Goal: Task Accomplishment & Management: Manage account settings

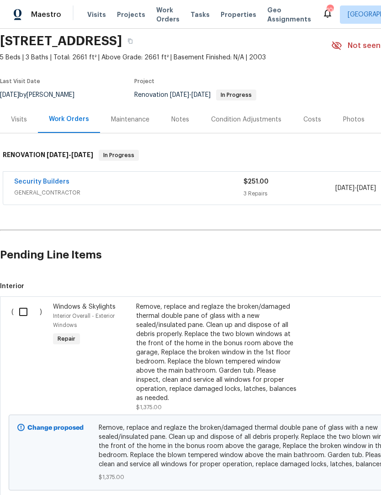
scroll to position [32, 0]
click at [25, 315] on input "checkbox" at bounding box center [27, 311] width 26 height 19
checkbox input "true"
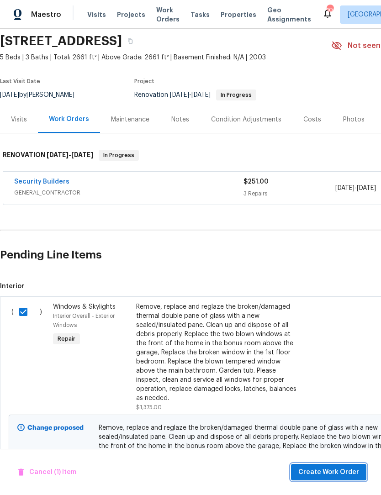
click at [338, 475] on span "Create Work Order" at bounding box center [328, 472] width 61 height 11
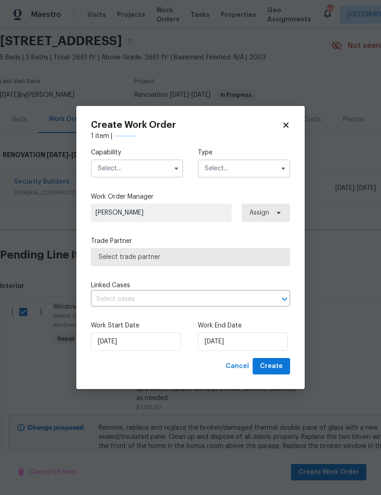
click at [178, 213] on span "[PERSON_NAME]" at bounding box center [160, 212] width 131 height 9
click at [173, 165] on icon "button" at bounding box center [176, 168] width 7 height 7
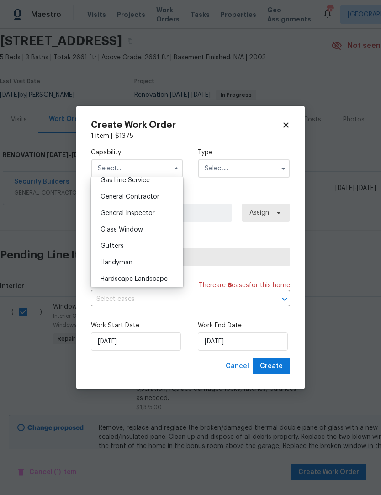
scroll to position [428, 0]
click at [146, 229] on div "Glass Window" at bounding box center [137, 229] width 88 height 16
type input "Glass Window"
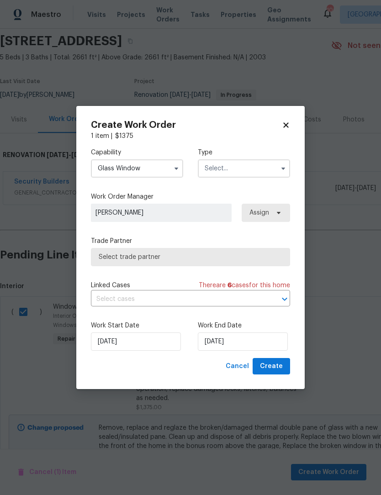
click at [280, 167] on icon "button" at bounding box center [282, 168] width 7 height 7
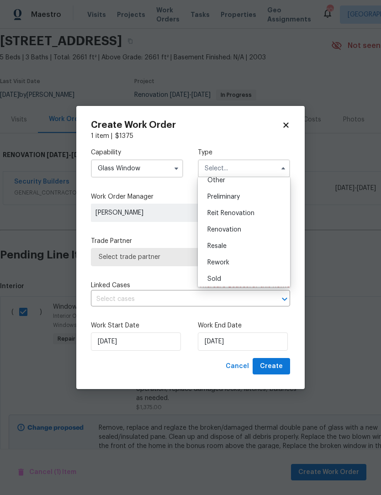
scroll to position [198, 0]
click at [239, 220] on span "Renovation" at bounding box center [224, 220] width 34 height 6
type input "Renovation"
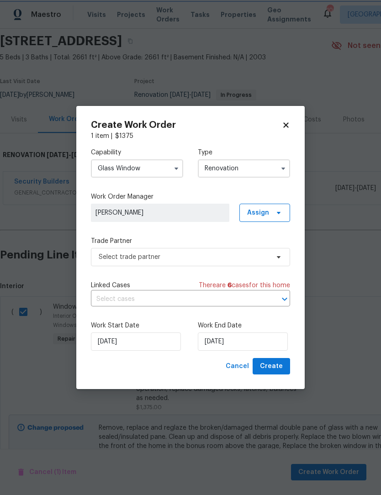
scroll to position [0, 0]
click at [250, 342] on input "8/25/2025" at bounding box center [243, 341] width 90 height 18
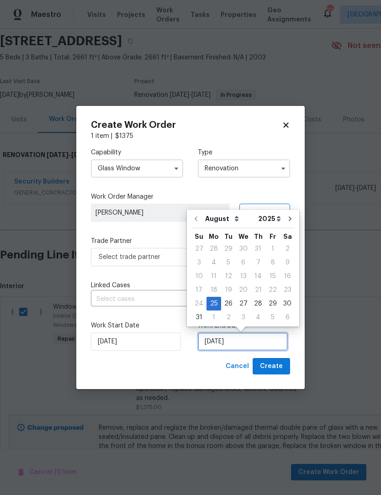
scroll to position [17, 0]
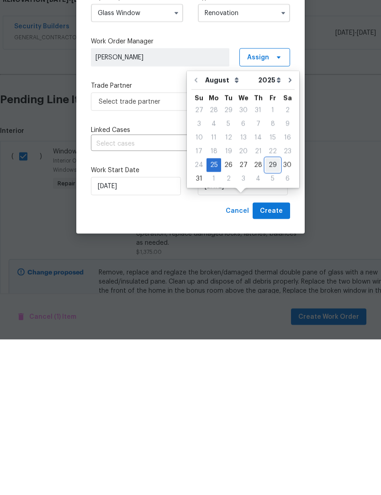
click at [274, 314] on div "29" at bounding box center [272, 320] width 15 height 13
type input "8/29/2025"
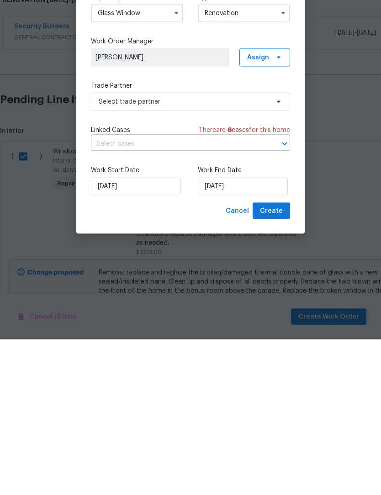
scroll to position [30, 0]
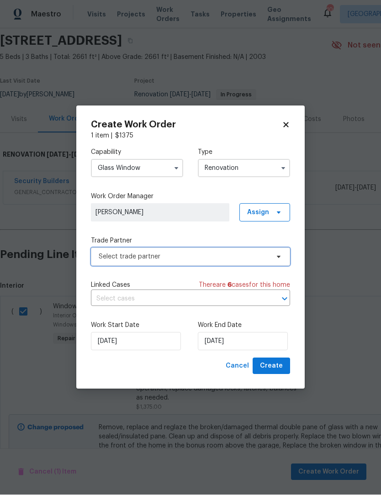
click at [279, 257] on icon at bounding box center [278, 256] width 7 height 7
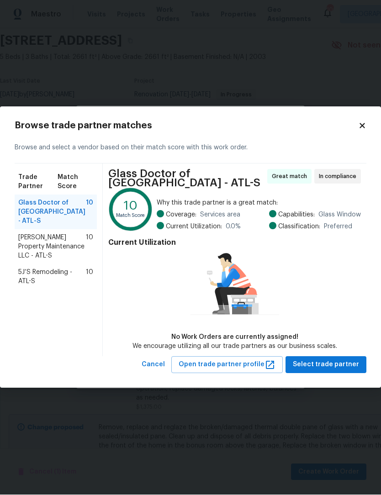
click at [34, 236] on span "Glen Property Maintenance LLC - ATL-S" at bounding box center [52, 246] width 68 height 27
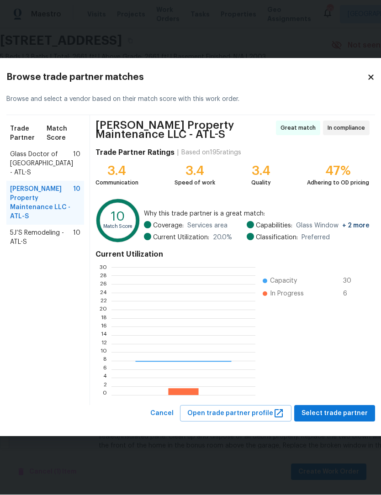
scroll to position [128, 143]
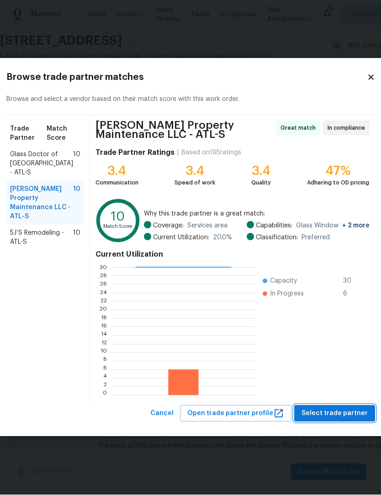
click at [331, 414] on span "Select trade partner" at bounding box center [334, 413] width 66 height 11
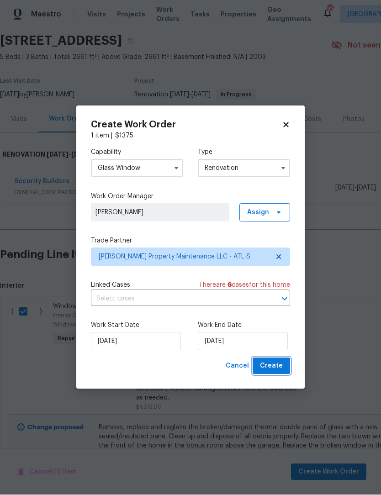
click at [273, 370] on span "Create" at bounding box center [271, 366] width 23 height 11
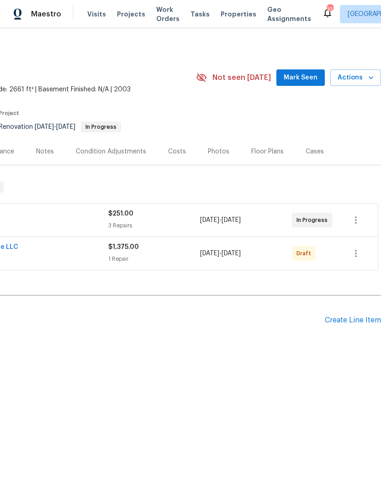
scroll to position [0, 135]
click at [352, 256] on icon "button" at bounding box center [355, 253] width 11 height 11
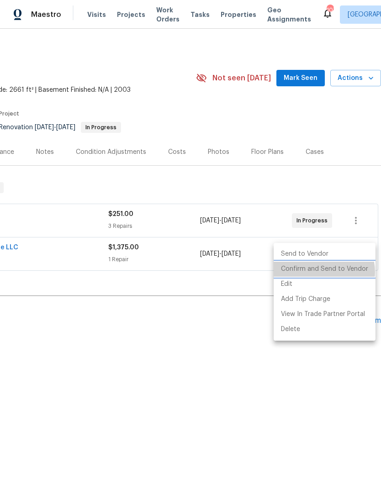
click at [323, 272] on li "Confirm and Send to Vendor" at bounding box center [324, 269] width 102 height 15
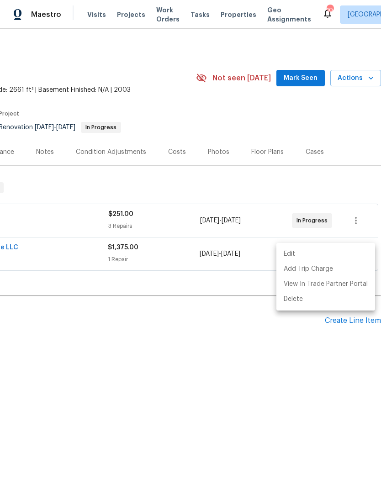
click at [130, 154] on div at bounding box center [190, 247] width 381 height 495
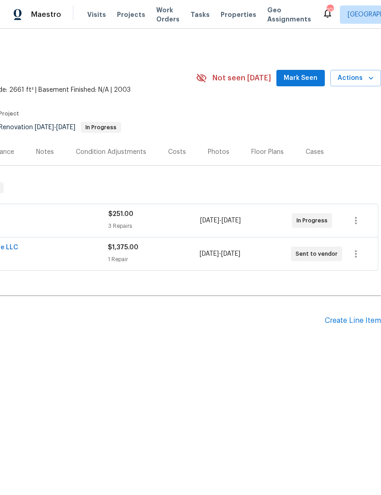
click at [123, 154] on div "Condition Adjustments" at bounding box center [111, 151] width 70 height 9
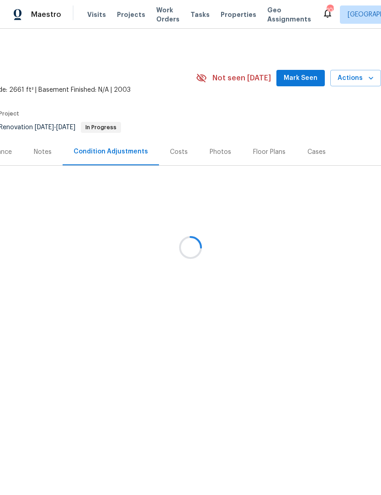
click at [315, 79] on div at bounding box center [190, 247] width 381 height 495
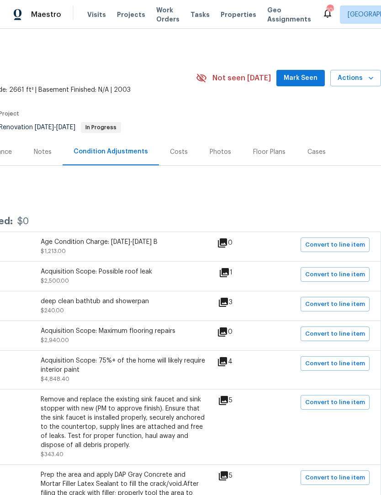
click at [323, 79] on button "Mark Seen" at bounding box center [300, 78] width 48 height 17
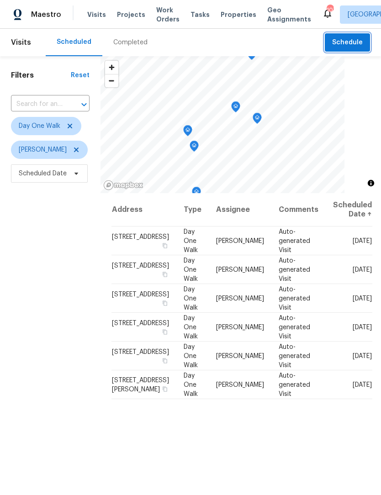
click at [354, 44] on span "Schedule" at bounding box center [347, 42] width 31 height 11
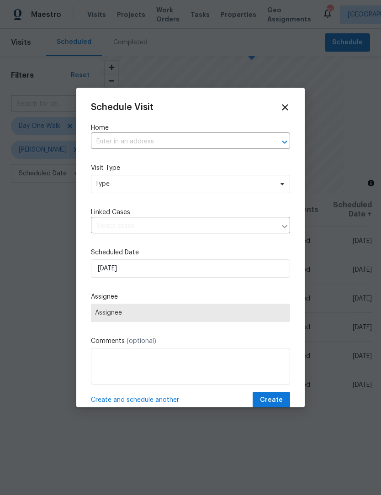
click at [185, 140] on input "text" at bounding box center [177, 142] width 173 height 14
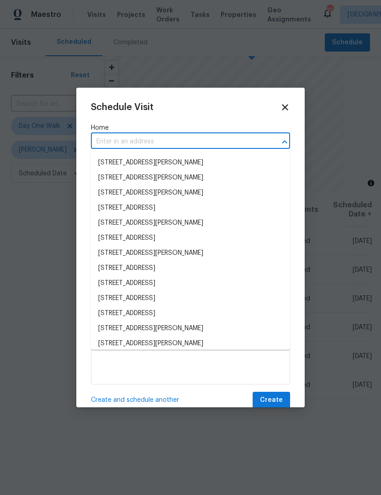
click at [158, 143] on input "text" at bounding box center [177, 142] width 173 height 14
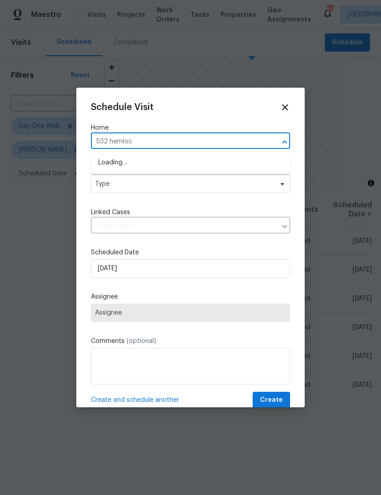
type input "532 hemlock"
click at [167, 159] on li "[STREET_ADDRESS][PERSON_NAME]" at bounding box center [190, 162] width 199 height 15
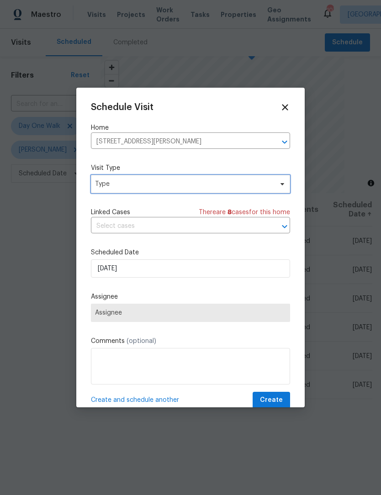
click at [280, 186] on icon at bounding box center [281, 183] width 7 height 7
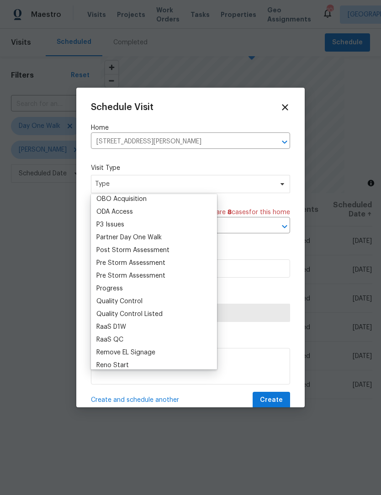
scroll to position [530, 0]
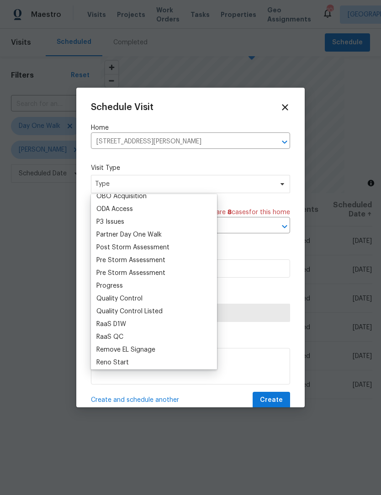
click at [115, 289] on div "Progress" at bounding box center [109, 285] width 26 height 9
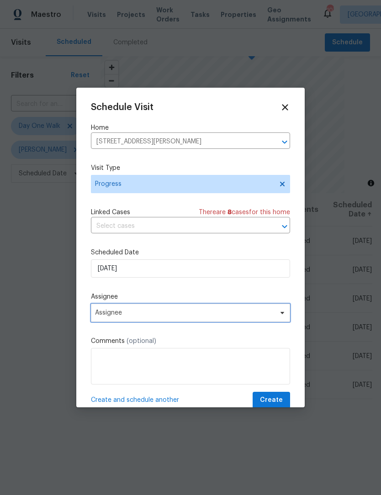
click at [283, 319] on span "Assignee" at bounding box center [190, 313] width 199 height 18
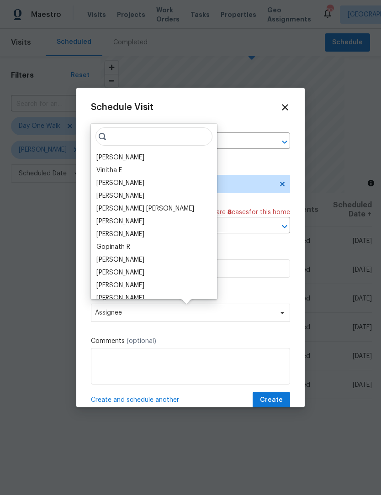
click at [142, 153] on div "[PERSON_NAME]" at bounding box center [120, 157] width 48 height 9
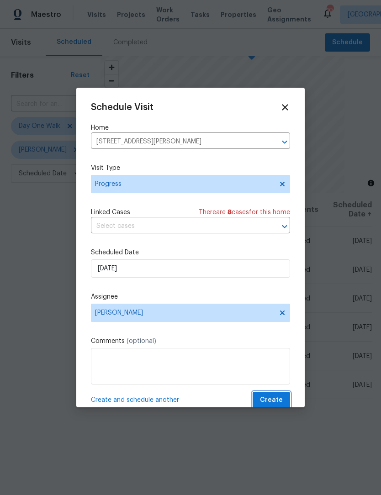
click at [265, 403] on span "Create" at bounding box center [271, 399] width 23 height 11
click at [265, 402] on div "Create and schedule another Create" at bounding box center [190, 400] width 199 height 17
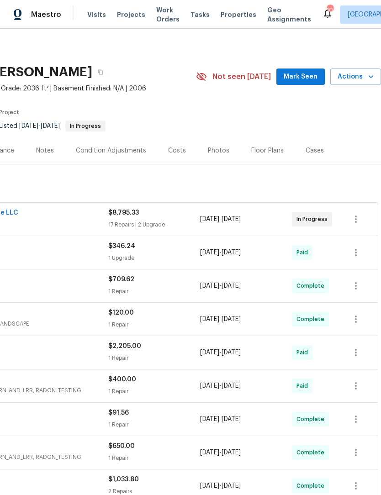
scroll to position [1, 135]
click at [310, 72] on span "Mark Seen" at bounding box center [300, 76] width 34 height 11
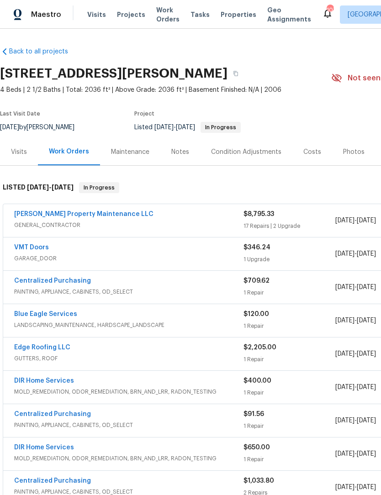
scroll to position [0, 0]
click at [83, 215] on link "[PERSON_NAME] Property Maintenance LLC" at bounding box center [83, 214] width 139 height 6
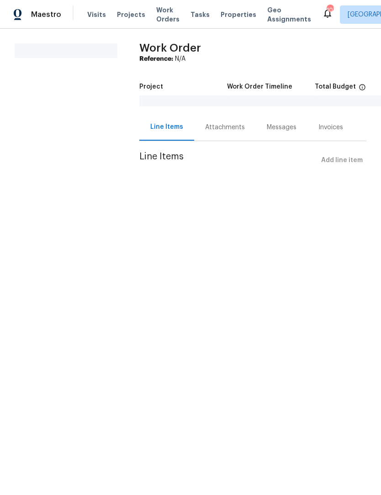
click at [345, 162] on div "Line Items Add line item" at bounding box center [252, 160] width 227 height 17
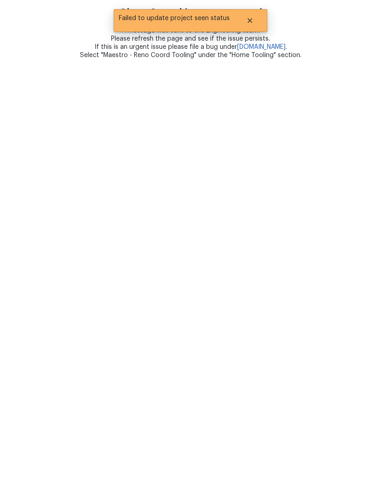
click at [353, 59] on html "Oh no. Something went wrong :( A message was sent to the Engineering team. Plea…" at bounding box center [190, 29] width 381 height 59
click at [351, 59] on html "Oh no. Something went wrong :( A message was sent to the Engineering team. Plea…" at bounding box center [190, 29] width 381 height 59
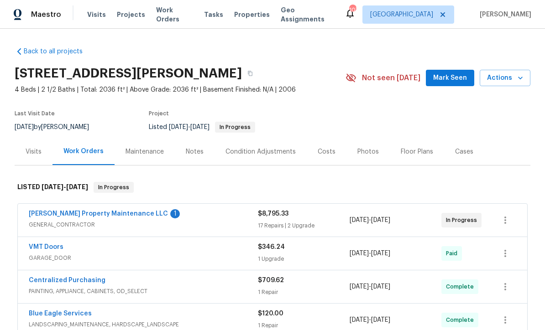
click at [367, 149] on div "Photos" at bounding box center [367, 151] width 21 height 9
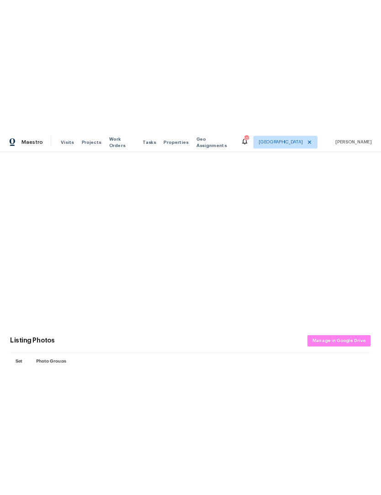
scroll to position [284, 0]
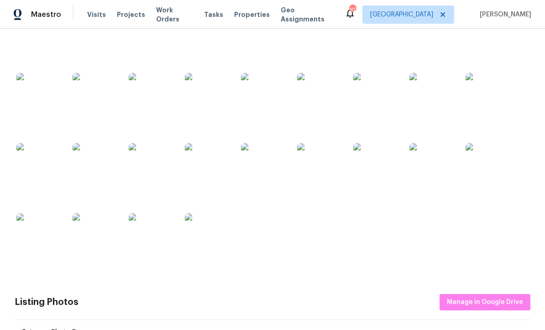
click at [157, 164] on img at bounding box center [152, 166] width 46 height 46
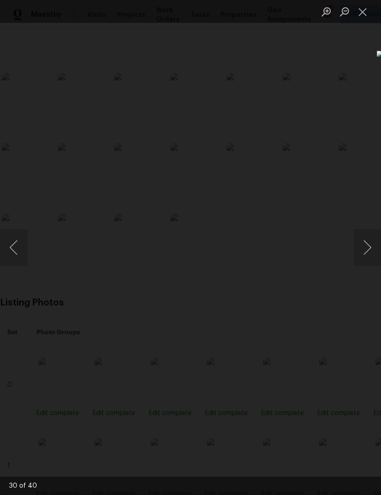
click at [365, 11] on button "Close lightbox" at bounding box center [362, 12] width 18 height 16
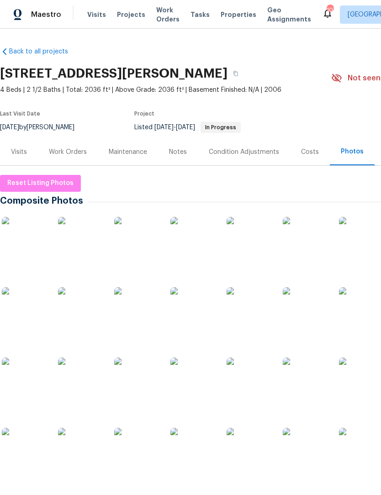
scroll to position [0, 0]
click at [76, 151] on div "Work Orders" at bounding box center [68, 151] width 38 height 9
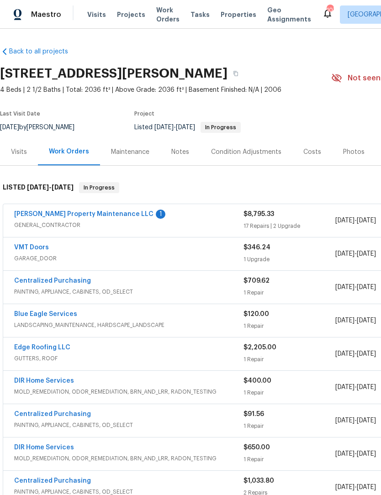
click at [74, 215] on link "[PERSON_NAME] Property Maintenance LLC" at bounding box center [83, 214] width 139 height 6
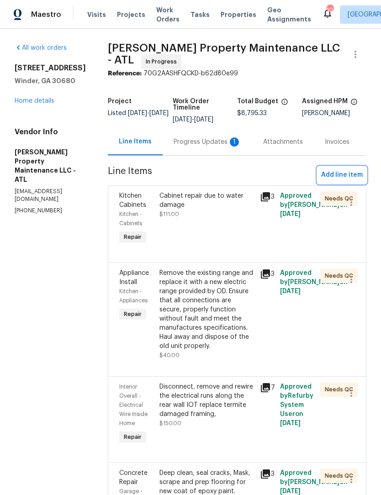
click at [348, 177] on span "Add line item" at bounding box center [342, 174] width 42 height 11
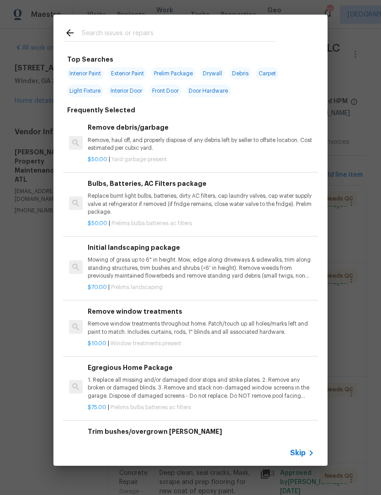
click at [147, 28] on input "text" at bounding box center [179, 34] width 194 height 14
type input "Washer"
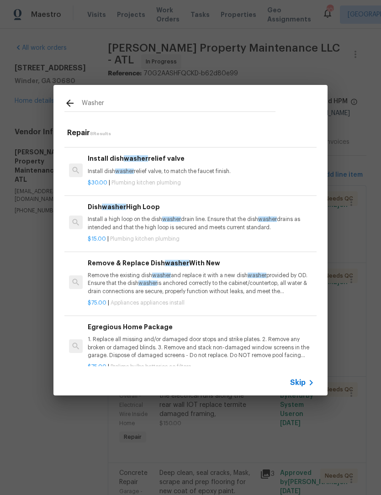
scroll to position [56, 0]
click at [191, 177] on div "$30.00 | Plumbing kitchen plumbing" at bounding box center [201, 180] width 226 height 11
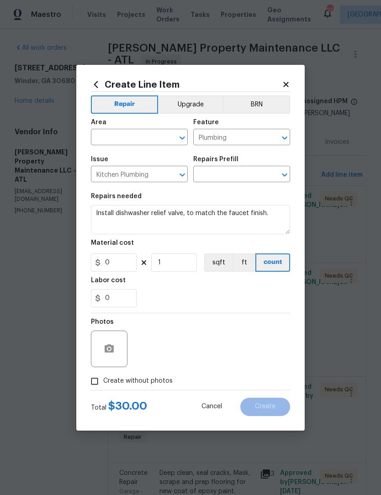
type input "Install dishwasher relief valve $30.00"
type input "30"
click at [92, 81] on icon at bounding box center [96, 84] width 10 height 10
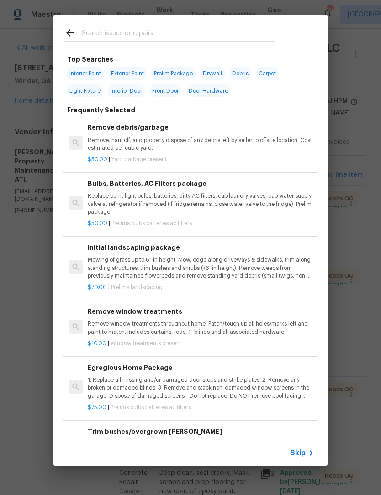
click at [246, 368] on h6 "Egregious Home Package" at bounding box center [201, 367] width 226 height 10
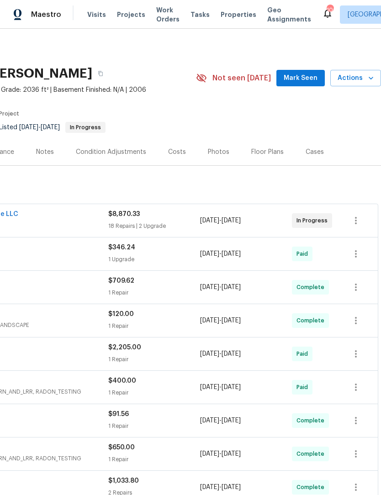
scroll to position [0, 135]
click at [357, 218] on icon "button" at bounding box center [355, 220] width 11 height 11
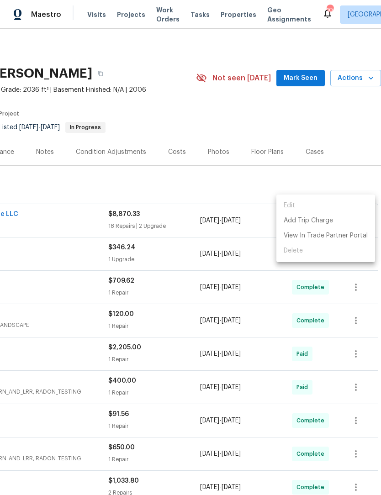
click at [233, 227] on div at bounding box center [190, 247] width 381 height 495
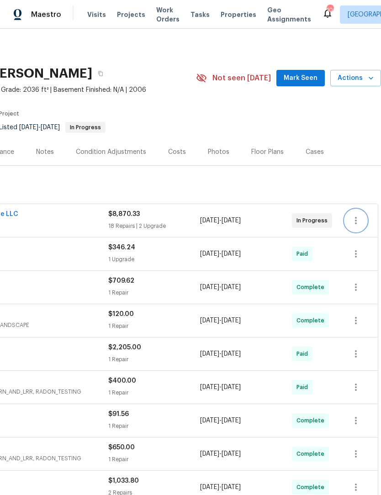
click at [353, 220] on icon "button" at bounding box center [355, 220] width 11 height 11
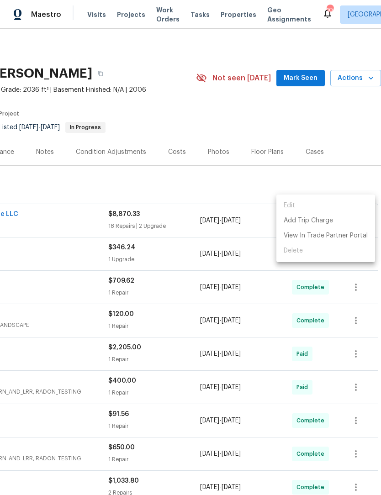
click at [297, 209] on ul "Edit Add Trip Charge View In Trade Partner Portal Delete" at bounding box center [325, 228] width 99 height 68
click at [76, 228] on div at bounding box center [190, 247] width 381 height 495
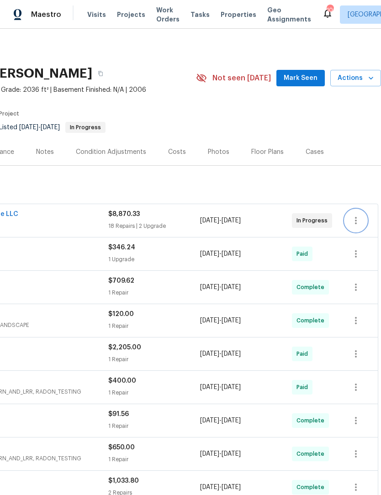
click at [357, 221] on icon "button" at bounding box center [355, 220] width 11 height 11
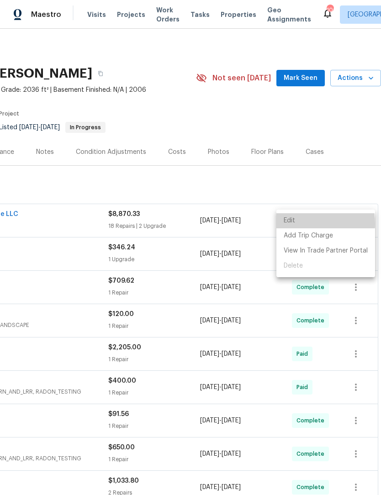
click at [291, 224] on li "Edit" at bounding box center [325, 220] width 99 height 15
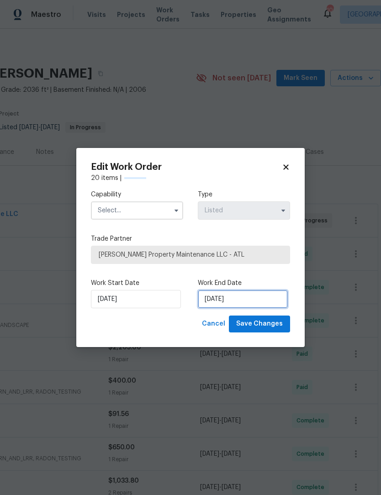
click at [241, 299] on input "[DATE]" at bounding box center [243, 299] width 90 height 18
select select "7"
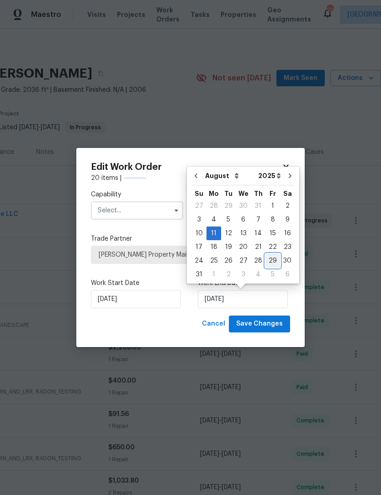
click at [269, 261] on div "29" at bounding box center [272, 260] width 15 height 13
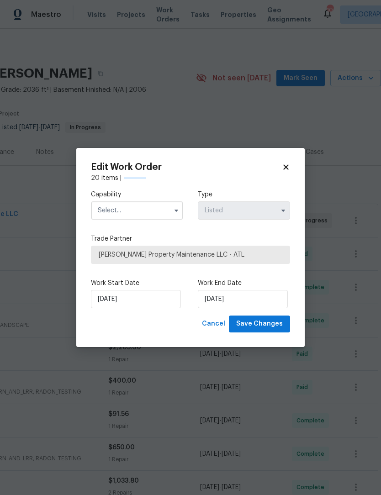
type input "[DATE]"
click at [174, 212] on icon "button" at bounding box center [176, 210] width 7 height 7
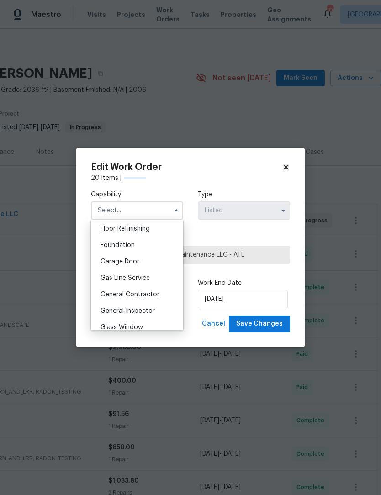
scroll to position [378, 0]
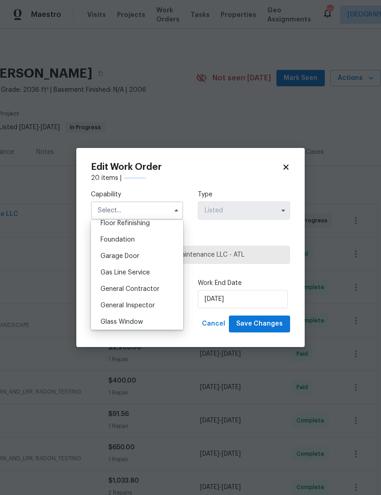
click at [152, 287] on span "General Contractor" at bounding box center [129, 289] width 59 height 6
type input "General Contractor"
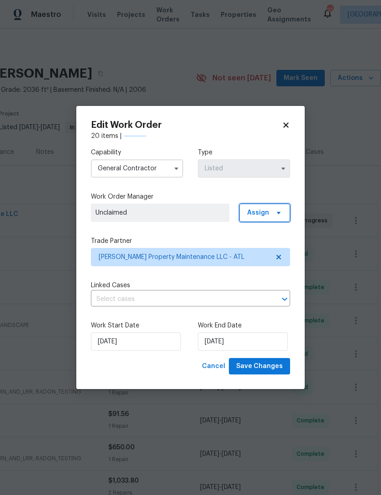
click at [282, 210] on span "Assign" at bounding box center [264, 213] width 51 height 18
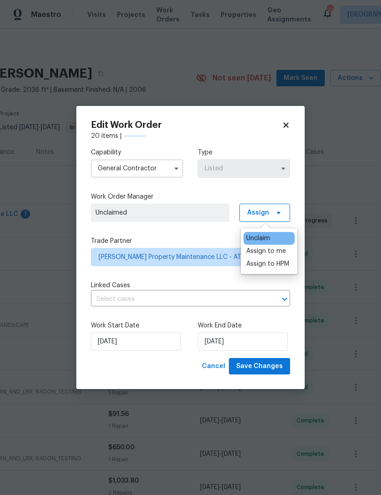
click at [278, 251] on div "Assign to me" at bounding box center [266, 251] width 40 height 9
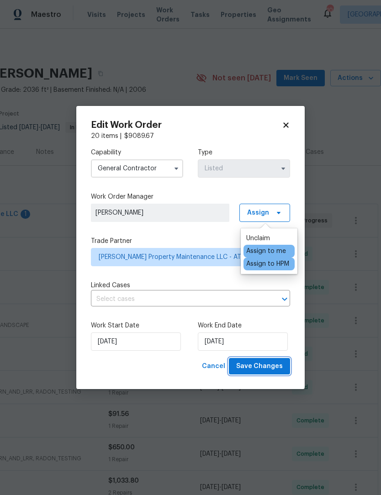
click at [271, 369] on span "Save Changes" at bounding box center [259, 366] width 47 height 11
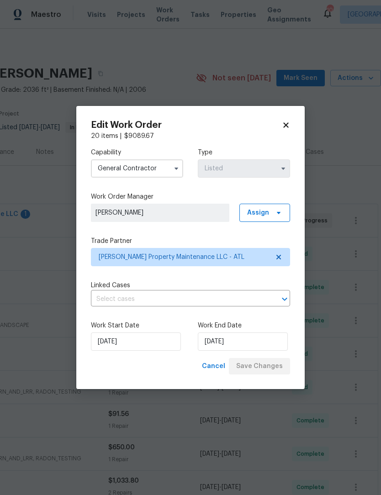
click at [365, 177] on body "Maestro Visits Projects Work Orders Tasks Properties Geo Assignments 106 Atlant…" at bounding box center [190, 247] width 381 height 495
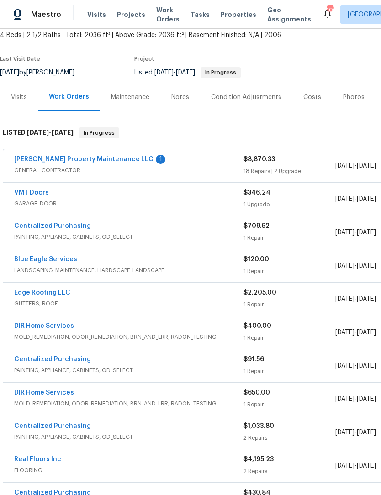
scroll to position [55, 0]
click at [84, 161] on link "[PERSON_NAME] Property Maintenance LLC" at bounding box center [83, 159] width 139 height 6
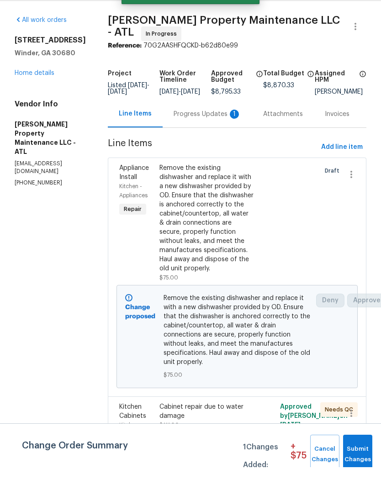
scroll to position [26, 0]
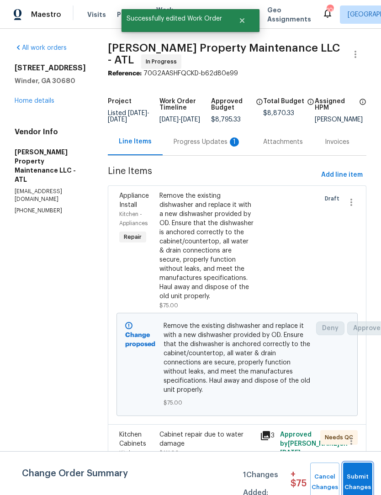
click at [358, 481] on span "Submit Changes" at bounding box center [357, 482] width 20 height 21
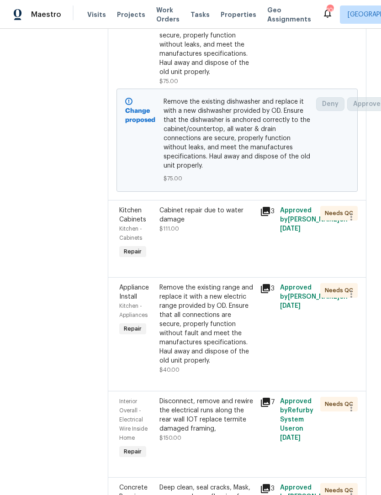
scroll to position [221, 1]
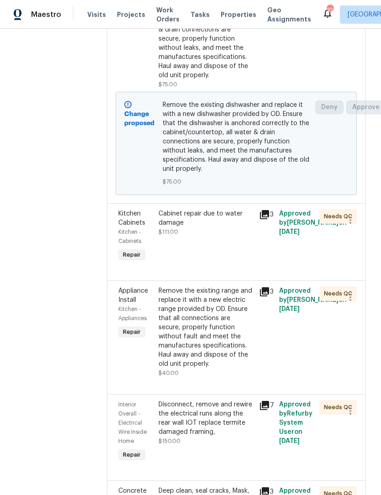
click at [214, 210] on div "Cabinet repair due to water damage $111.00" at bounding box center [205, 222] width 95 height 27
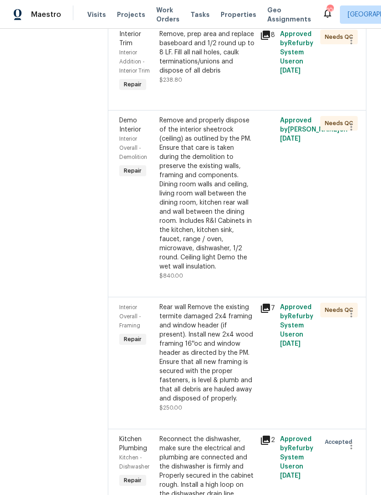
scroll to position [2077, 0]
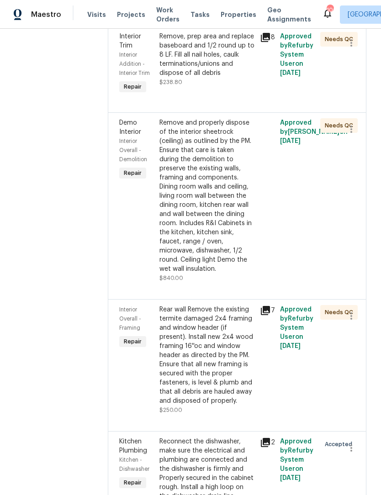
click at [232, 344] on div "Rear wall Remove the existing termite damaged 2x4 framing and window header (if…" at bounding box center [206, 355] width 95 height 100
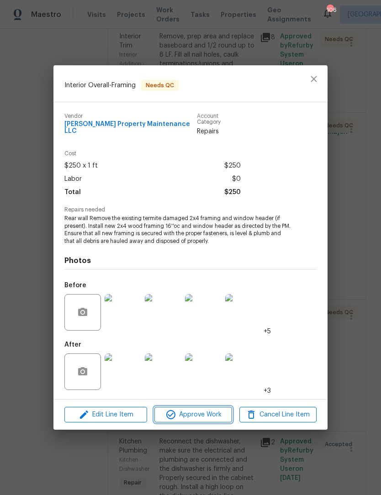
click at [211, 411] on span "Approve Work" at bounding box center [193, 414] width 72 height 11
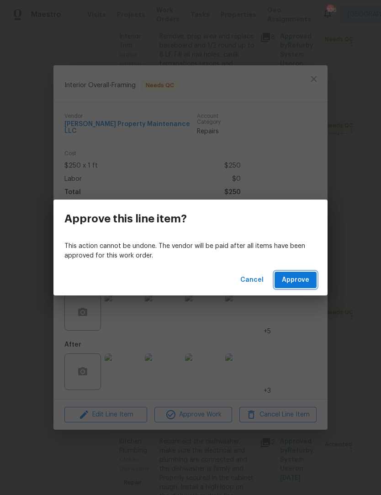
click at [297, 286] on button "Approve" at bounding box center [295, 280] width 42 height 17
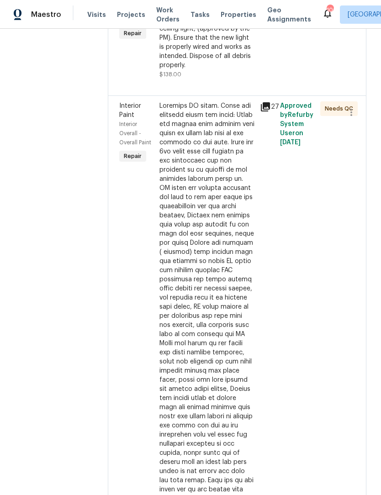
scroll to position [699, 0]
click at [220, 276] on div at bounding box center [206, 311] width 95 height 420
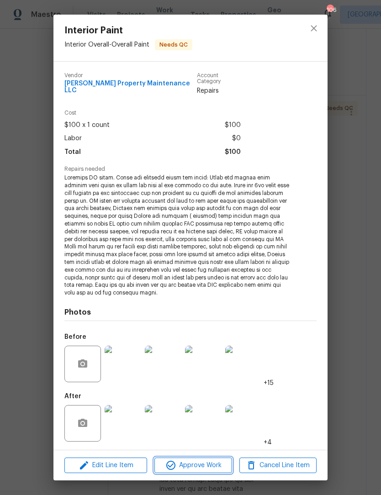
click at [213, 460] on span "Approve Work" at bounding box center [193, 465] width 72 height 11
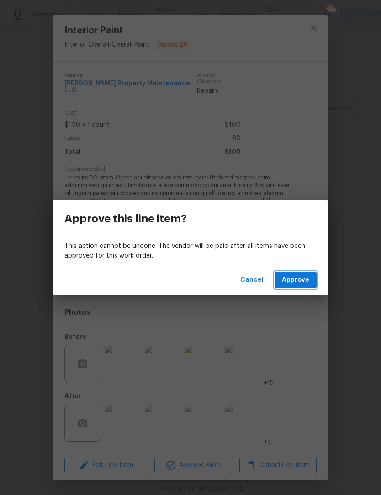
click at [304, 283] on span "Approve" at bounding box center [295, 279] width 27 height 11
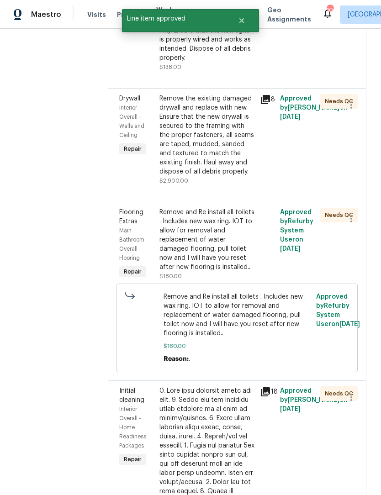
scroll to position [705, 0]
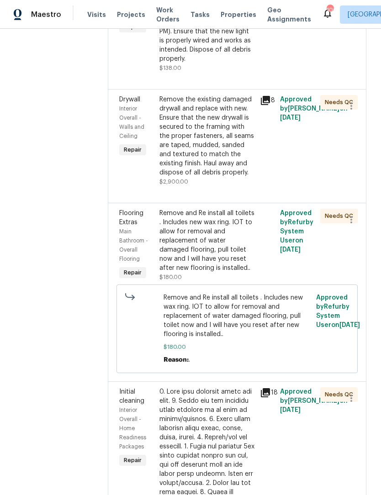
click at [237, 243] on div "Remove and Re install all toilets . Includes new wax ring. IOT to allow for rem…" at bounding box center [206, 241] width 95 height 64
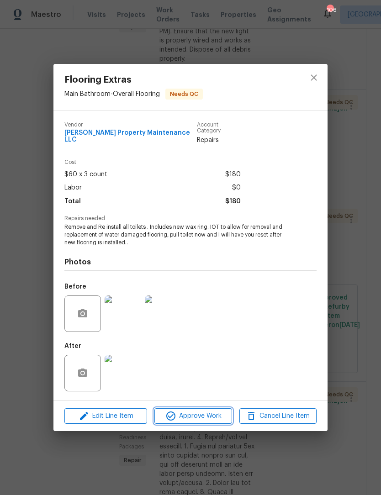
click at [219, 414] on span "Approve Work" at bounding box center [193, 415] width 72 height 11
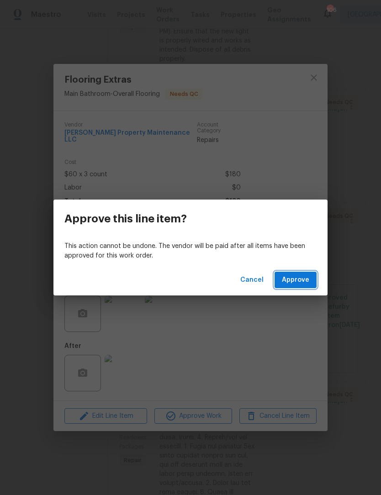
click at [299, 278] on span "Approve" at bounding box center [295, 279] width 27 height 11
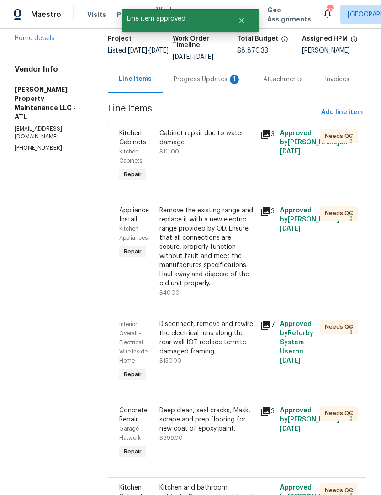
scroll to position [78, 0]
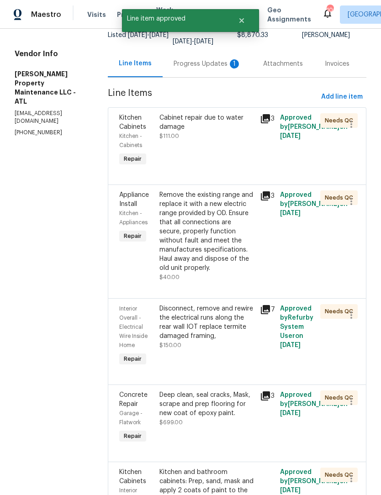
click at [226, 237] on div "Remove the existing range and replace it with a new electric range provided by …" at bounding box center [206, 231] width 95 height 82
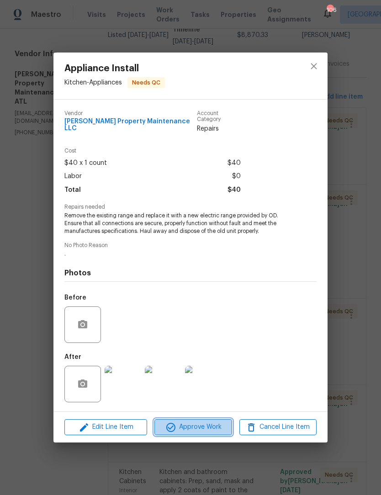
click at [218, 424] on span "Approve Work" at bounding box center [193, 426] width 72 height 11
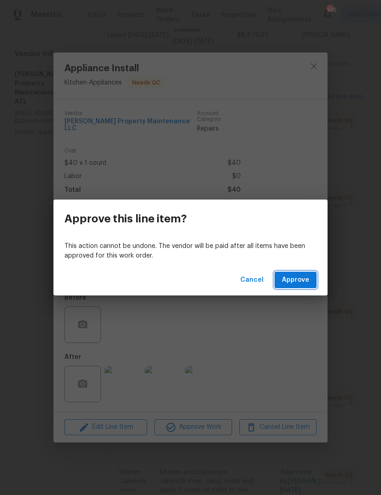
click at [305, 285] on span "Approve" at bounding box center [295, 279] width 27 height 11
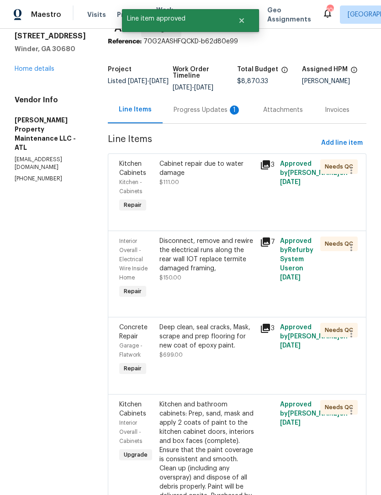
scroll to position [44, 0]
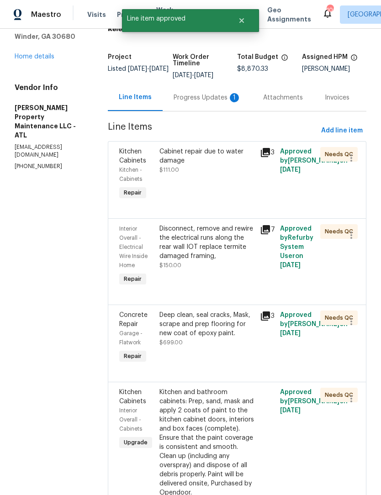
click at [238, 263] on div "Disconnect, remove and rewire the electrical runs along the rear wall IOT repla…" at bounding box center [206, 247] width 95 height 46
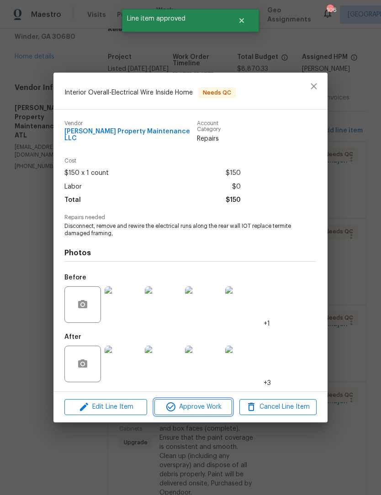
click at [215, 405] on span "Approve Work" at bounding box center [193, 406] width 72 height 11
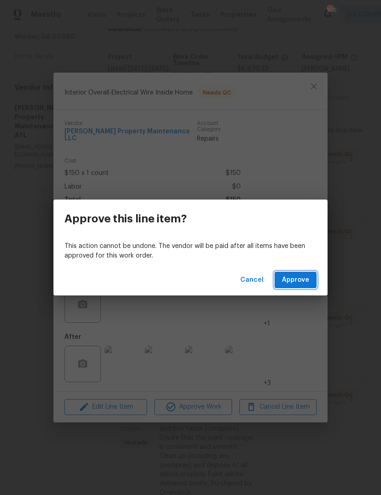
click at [294, 286] on button "Approve" at bounding box center [295, 280] width 42 height 17
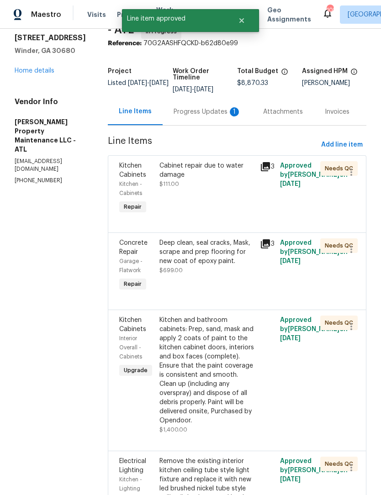
scroll to position [34, 0]
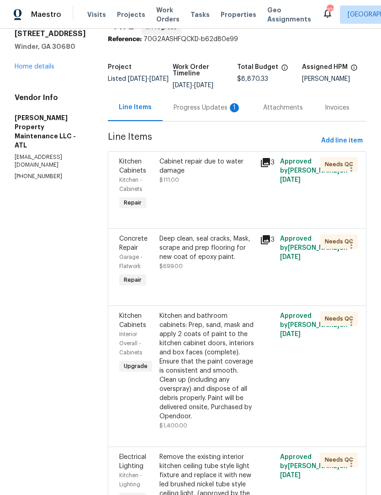
click at [237, 263] on div "Deep clean, seal cracks, Mask, scrape and prep flooring for new coat of epoxy p…" at bounding box center [206, 252] width 95 height 37
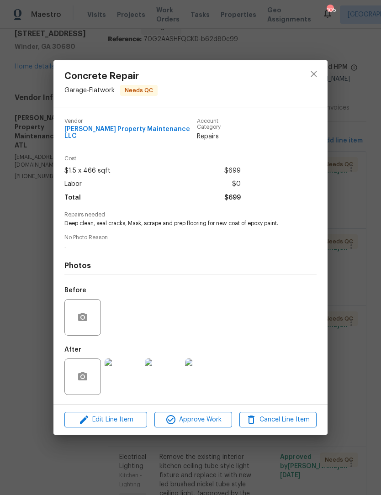
click at [120, 377] on img at bounding box center [123, 376] width 37 height 37
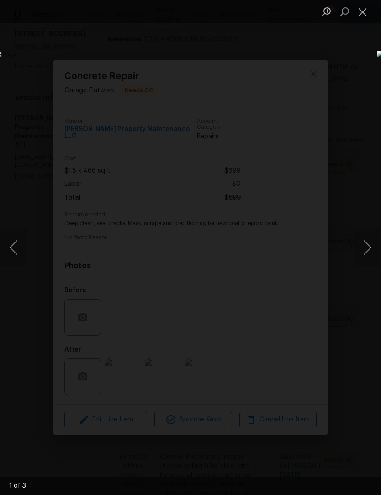
click at [371, 252] on button "Next image" at bounding box center [366, 247] width 27 height 37
click at [370, 252] on button "Next image" at bounding box center [366, 247] width 27 height 37
click at [370, 255] on button "Next image" at bounding box center [366, 247] width 27 height 37
click at [365, 11] on button "Close lightbox" at bounding box center [362, 12] width 18 height 16
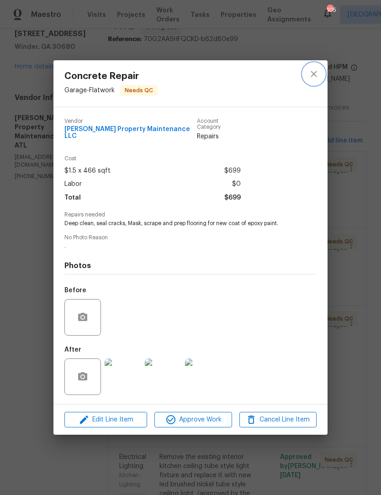
click at [317, 78] on icon "close" at bounding box center [313, 73] width 11 height 11
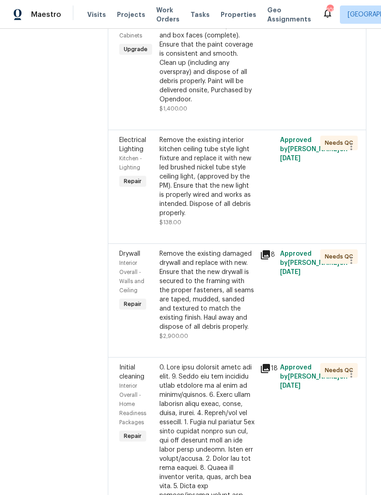
scroll to position [353, 0]
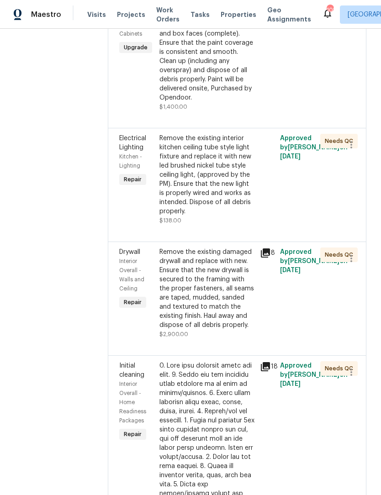
click at [231, 183] on div "Remove the existing interior kitchen ceiling tube style light fixture and repla…" at bounding box center [206, 175] width 95 height 82
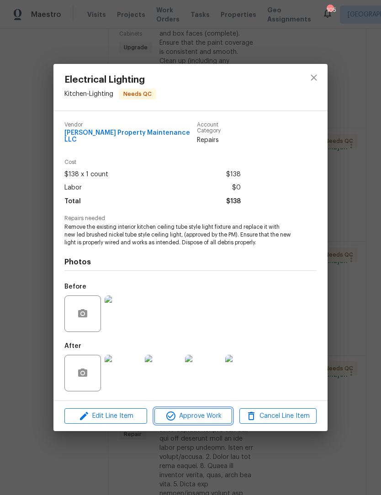
click at [213, 412] on span "Approve Work" at bounding box center [193, 415] width 72 height 11
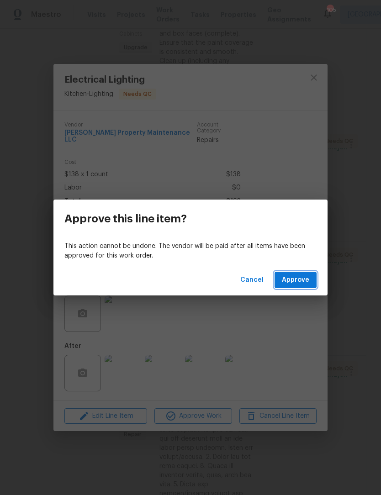
click at [297, 285] on span "Approve" at bounding box center [295, 279] width 27 height 11
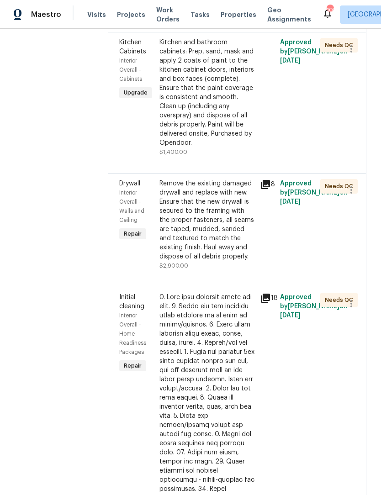
scroll to position [308, 0]
click at [242, 242] on div "Remove the existing damaged drywall and replace with new. Ensure that the new d…" at bounding box center [206, 219] width 95 height 82
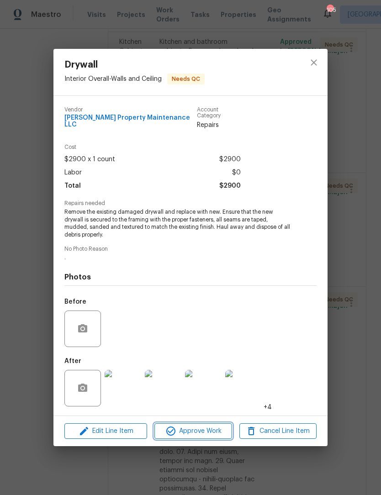
click at [213, 428] on span "Approve Work" at bounding box center [193, 430] width 72 height 11
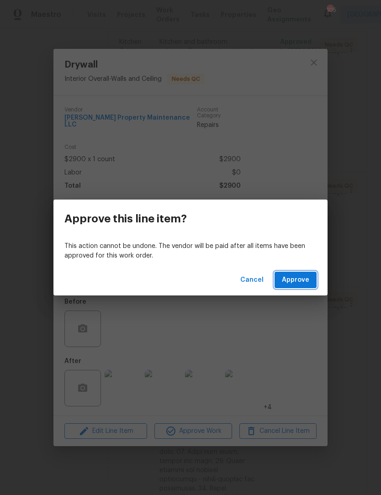
click at [303, 283] on span "Approve" at bounding box center [295, 279] width 27 height 11
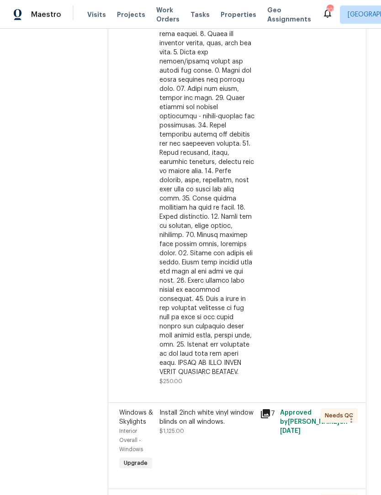
scroll to position [558, 0]
click at [220, 278] on div at bounding box center [206, 152] width 95 height 447
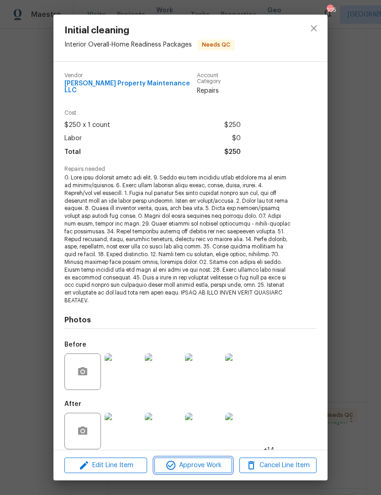
click at [214, 466] on span "Approve Work" at bounding box center [193, 465] width 72 height 11
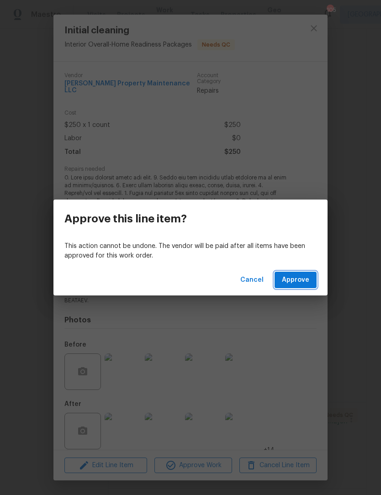
click at [302, 280] on span "Approve" at bounding box center [295, 279] width 27 height 11
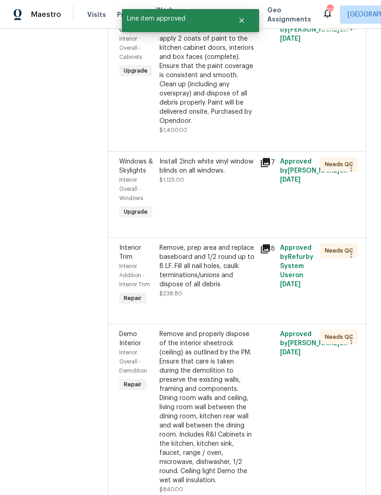
scroll to position [330, 0]
click at [232, 193] on div "Install 2inch white vinyl window blinds on all windows. $1,125.00" at bounding box center [207, 188] width 100 height 69
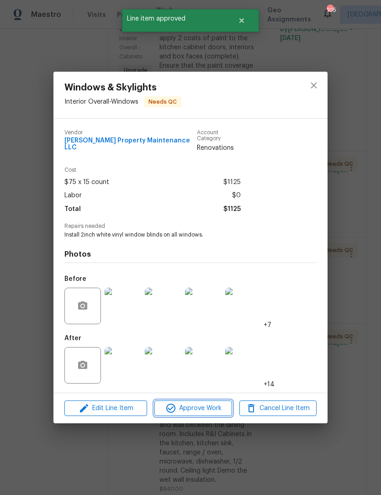
click at [215, 407] on span "Approve Work" at bounding box center [193, 408] width 72 height 11
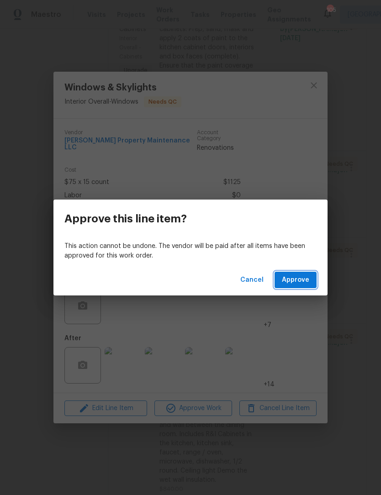
click at [302, 274] on span "Approve" at bounding box center [295, 279] width 27 height 11
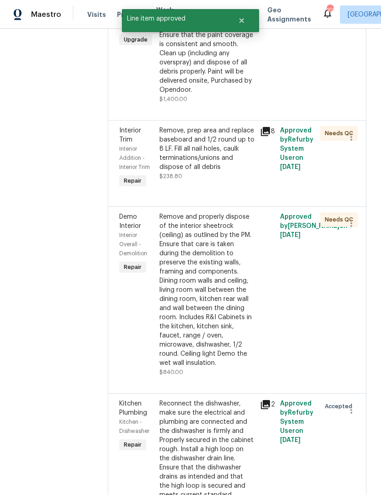
scroll to position [362, 0]
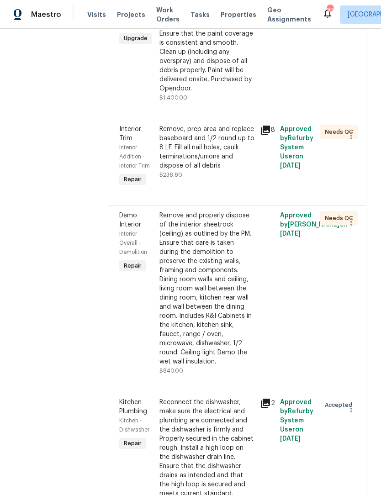
click at [231, 159] on div "Remove, prep area and replace baseboard and 1/2 round up to 8 LF. Fill all nail…" at bounding box center [206, 148] width 95 height 46
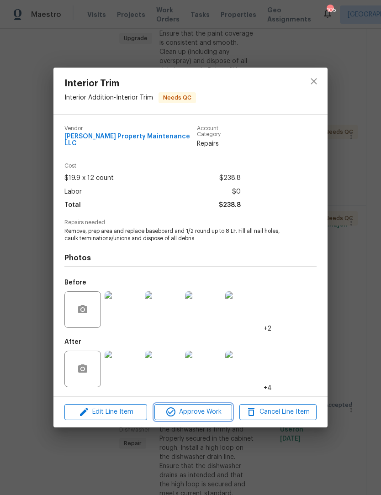
click at [214, 408] on span "Approve Work" at bounding box center [193, 411] width 72 height 11
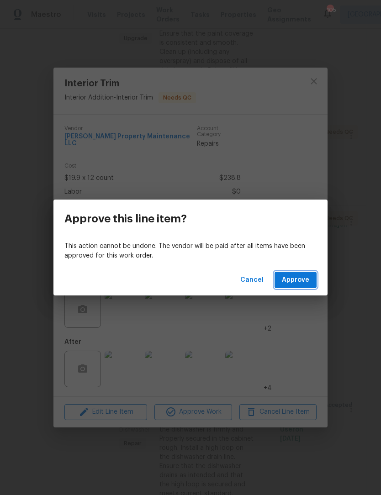
click at [302, 286] on button "Approve" at bounding box center [295, 280] width 42 height 17
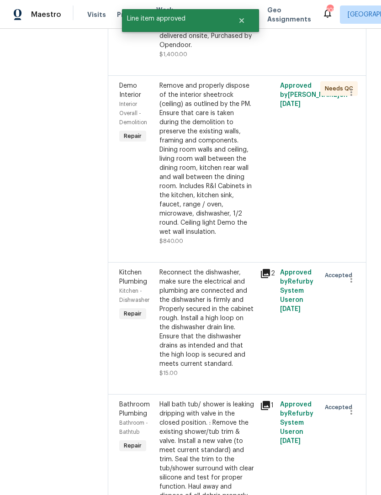
scroll to position [410, 0]
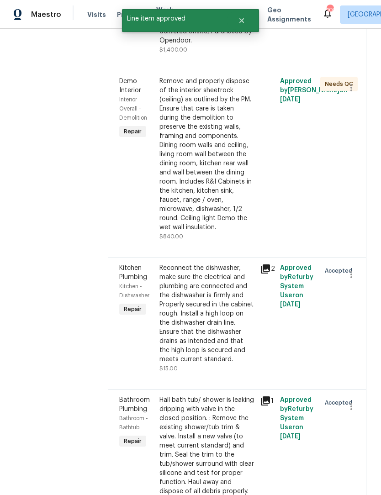
click at [227, 176] on div "Remove and properly dispose of the interior sheetrock (ceiling) as outlined by …" at bounding box center [206, 154] width 95 height 155
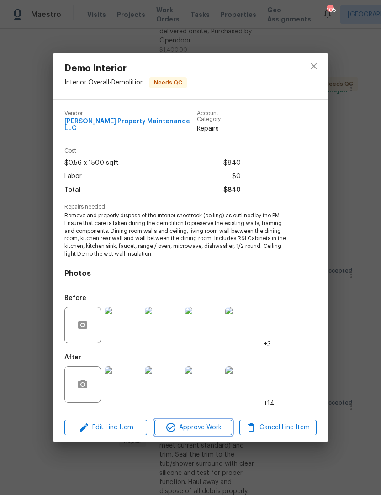
click at [213, 423] on span "Approve Work" at bounding box center [193, 427] width 72 height 11
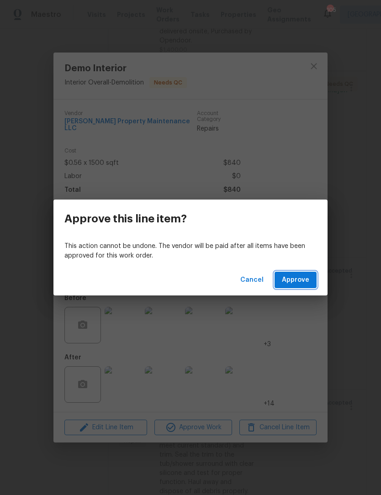
click at [300, 282] on span "Approve" at bounding box center [295, 279] width 27 height 11
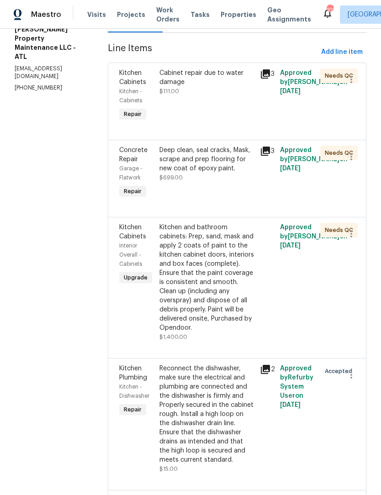
scroll to position [158, 0]
